Goal: Information Seeking & Learning: Learn about a topic

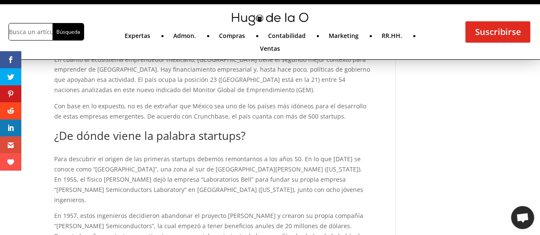
scroll to position [498, 0]
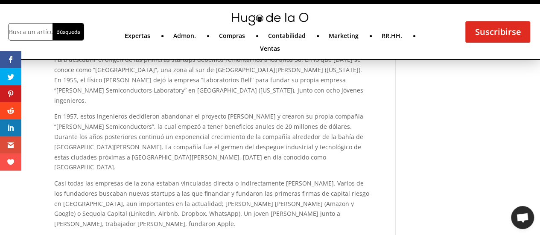
click at [288, 178] on p "Casi todas las empresas de la zona estaban vinculadas directa o indirectamente …" at bounding box center [213, 203] width 318 height 51
copy p "[PERSON_NAME]"
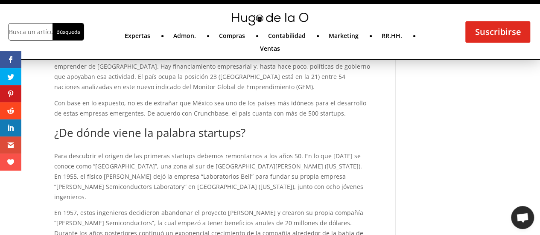
scroll to position [398, 0]
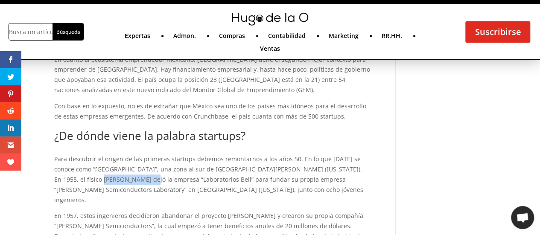
drag, startPoint x: 102, startPoint y: 157, endPoint x: 147, endPoint y: 157, distance: 45.2
click at [147, 157] on p "Para descubrir el origen de las primeras startups debemos remontarnos a los año…" at bounding box center [213, 182] width 318 height 57
copy p "[PERSON_NAME]"
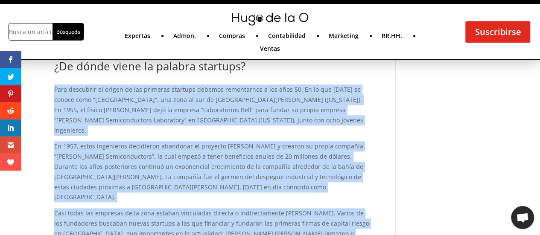
scroll to position [498, 0]
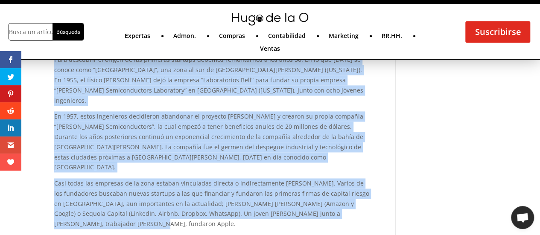
drag, startPoint x: 55, startPoint y: 137, endPoint x: 373, endPoint y: 173, distance: 320.8
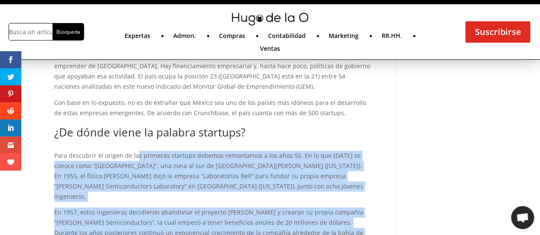
scroll to position [398, 0]
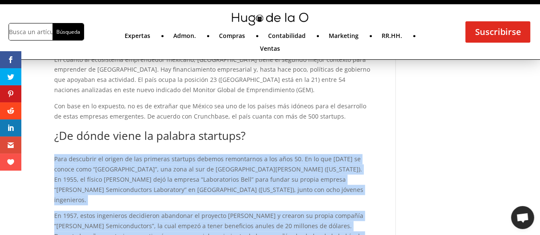
drag, startPoint x: 368, startPoint y: 172, endPoint x: 55, endPoint y: 139, distance: 314.2
copy div "Lore ipsumdolo si ametco ad eli seddoeiu temporin utlabor etdoloremag a eni adm…"
click at [183, 154] on p "Para descubrir el origen de las primeras startups debemos remontarnos a los año…" at bounding box center [213, 182] width 318 height 57
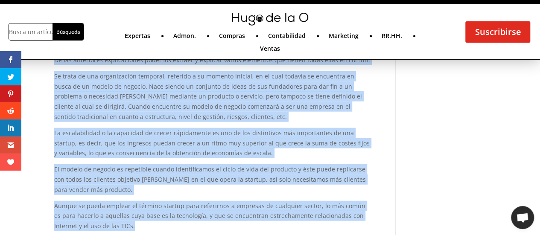
scroll to position [996, 0]
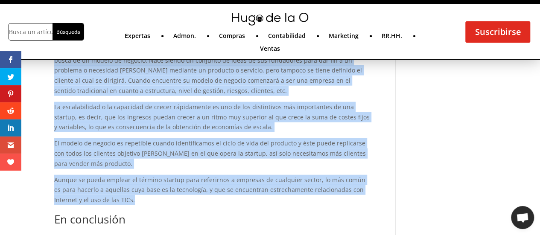
drag, startPoint x: 51, startPoint y: 88, endPoint x: 183, endPoint y: 149, distance: 144.9
copy div "¿L ipś dol sitamet consectetu adipis elitsedd ei temporin? Ut lab etdolore m a…"
